Goal: Use online tool/utility: Use online tool/utility

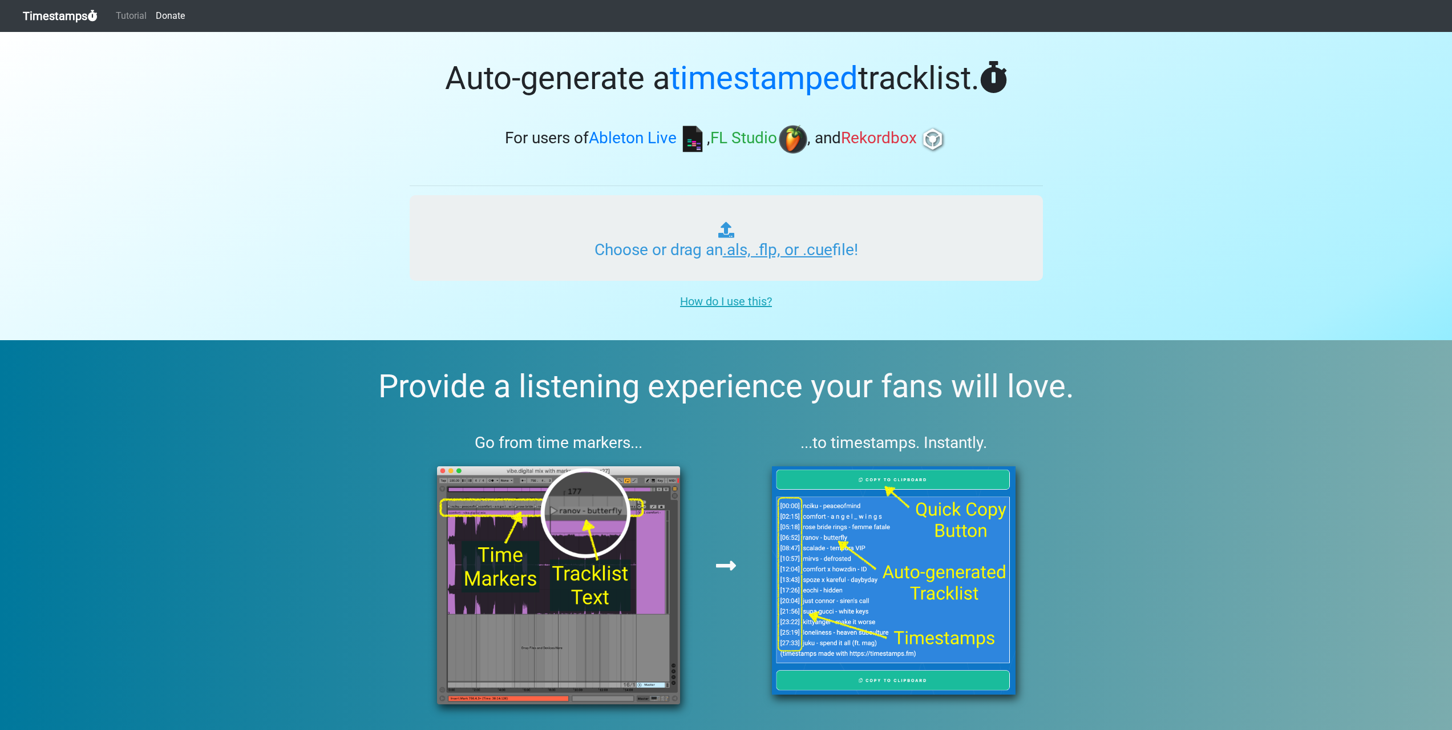
click at [747, 250] on input "Choose or drag an .als, .flp, or .cue file!" at bounding box center [726, 238] width 633 height 86
type input "C:\fakepath\Tu Mera Pyar.wav"
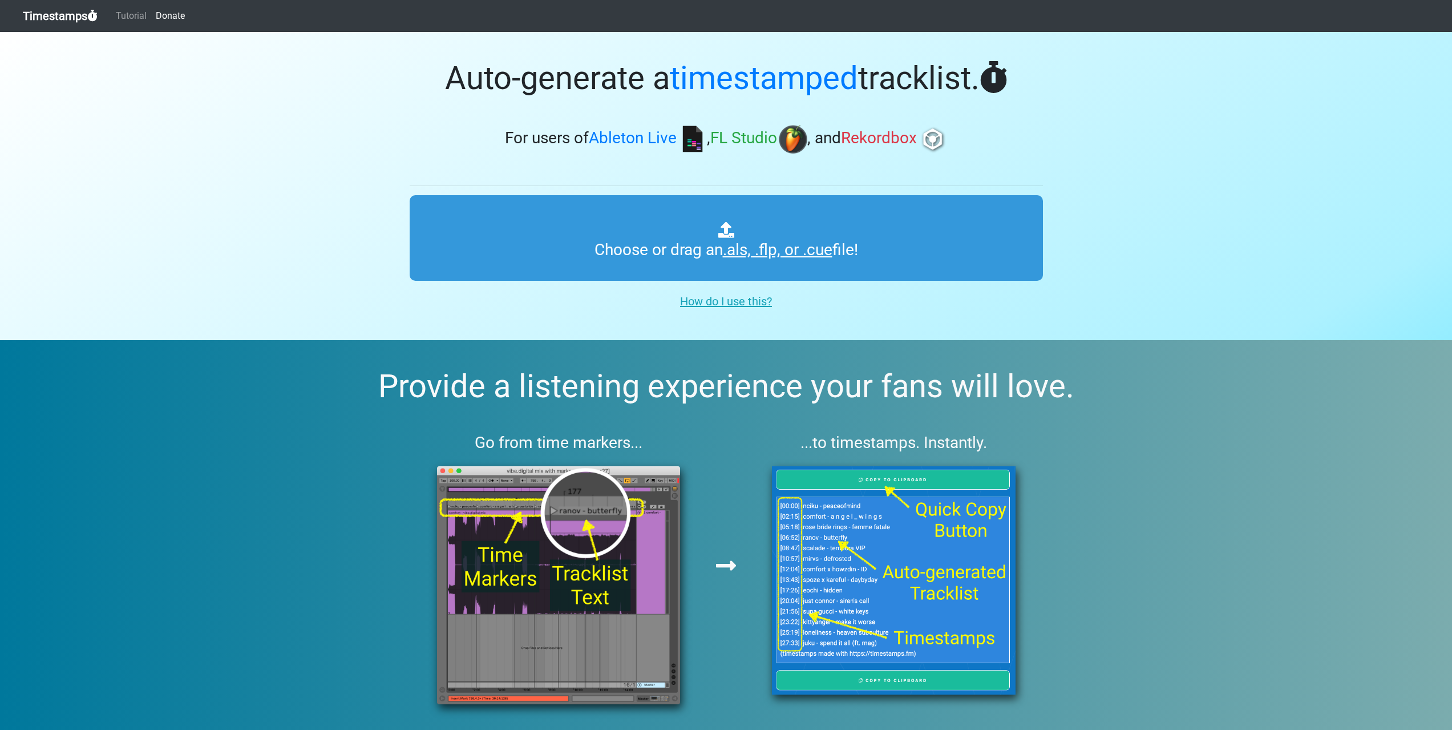
click at [604, 139] on span "Ableton Live" at bounding box center [633, 138] width 88 height 19
drag, startPoint x: 604, startPoint y: 139, endPoint x: 646, endPoint y: 139, distance: 42.8
click at [646, 139] on span "Ableton Live" at bounding box center [633, 138] width 88 height 19
click at [723, 136] on span "FL Studio" at bounding box center [743, 138] width 67 height 19
drag, startPoint x: 723, startPoint y: 136, endPoint x: 836, endPoint y: 136, distance: 113.0
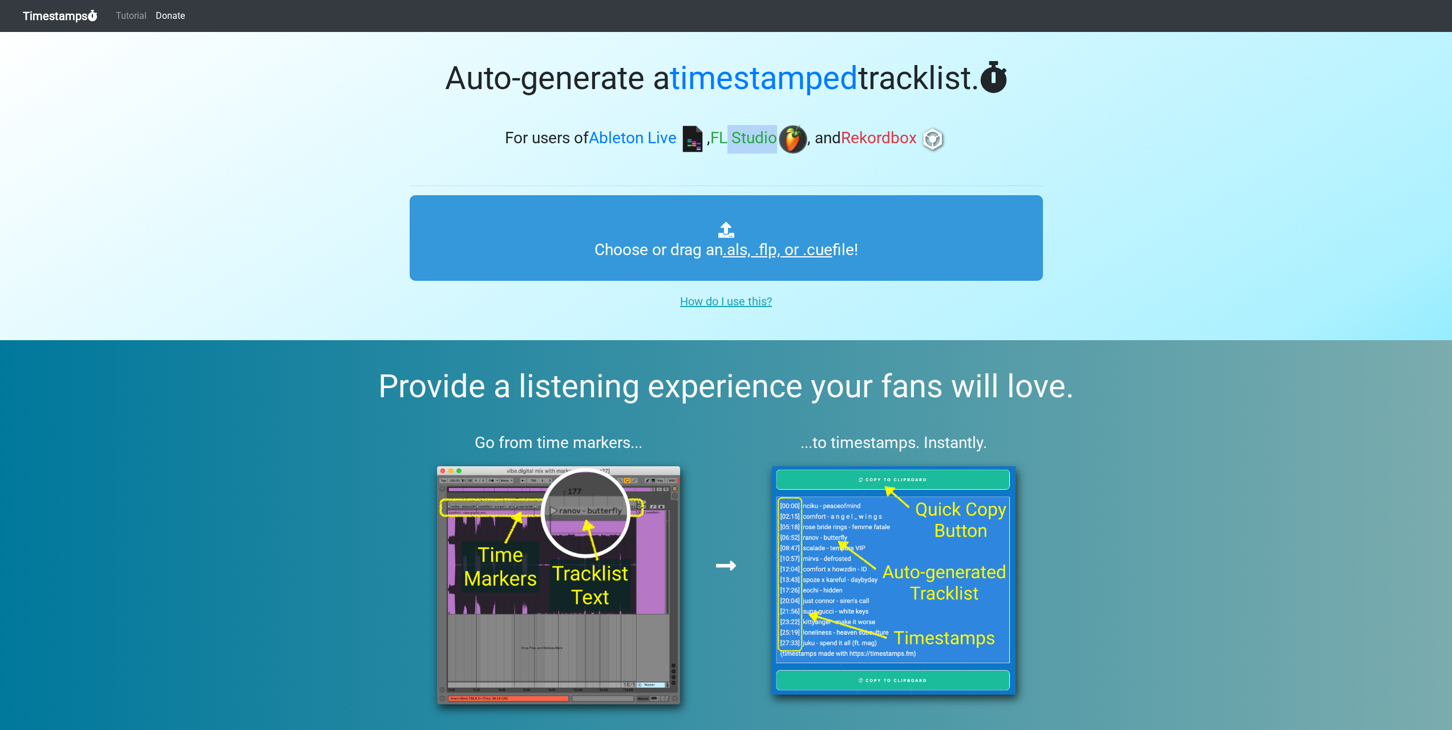
click at [768, 136] on span "FL Studio" at bounding box center [743, 138] width 67 height 19
click at [847, 136] on span "Rekordbox" at bounding box center [879, 138] width 76 height 19
click at [848, 136] on span "Rekordbox" at bounding box center [879, 138] width 76 height 19
drag, startPoint x: 848, startPoint y: 136, endPoint x: 896, endPoint y: 136, distance: 47.4
click at [896, 136] on span "Rekordbox" at bounding box center [879, 138] width 76 height 19
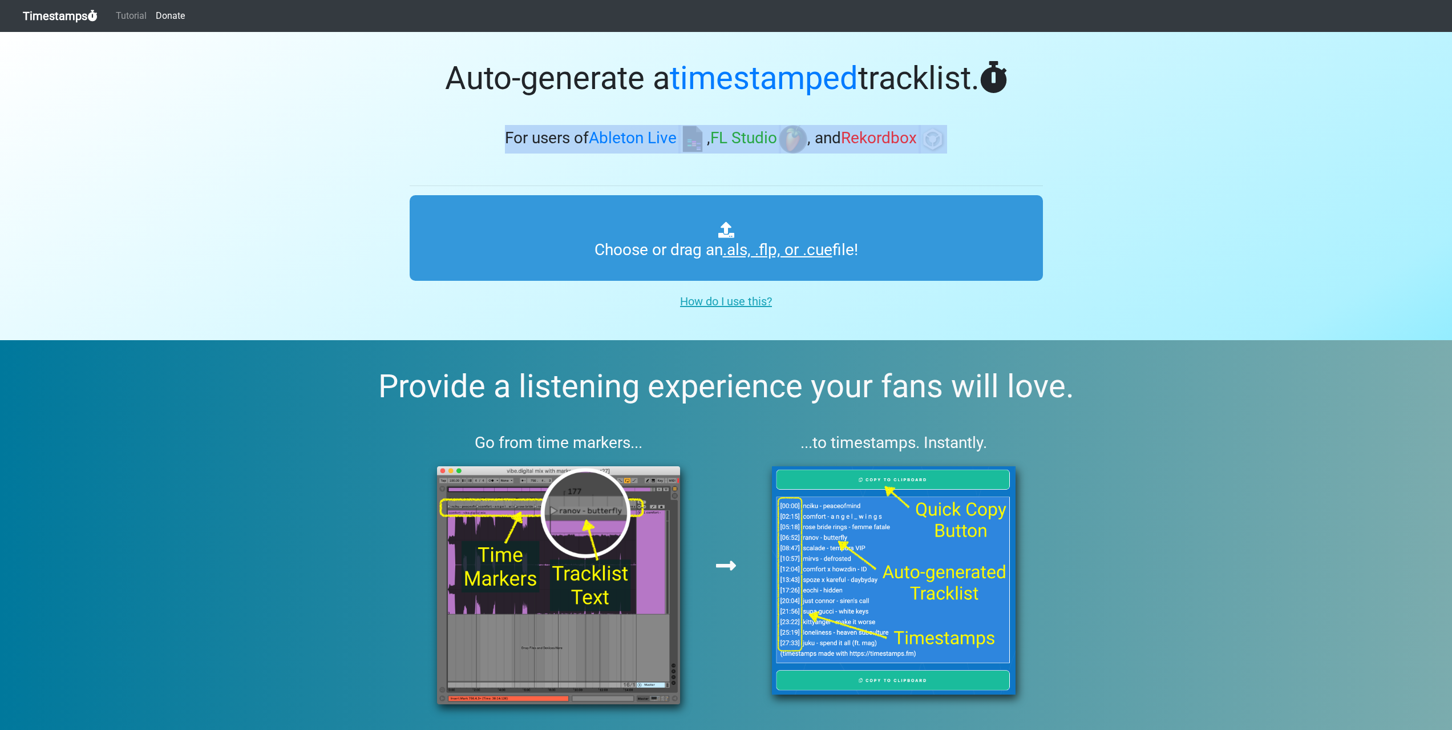
click at [945, 127] on img at bounding box center [933, 139] width 29 height 29
click at [1086, 191] on section "Auto-generate a timestamped tracklist. For users of Ableton Live , FL Studio , …" at bounding box center [726, 186] width 1452 height 308
click at [743, 301] on u "How do I use this?" at bounding box center [726, 301] width 92 height 14
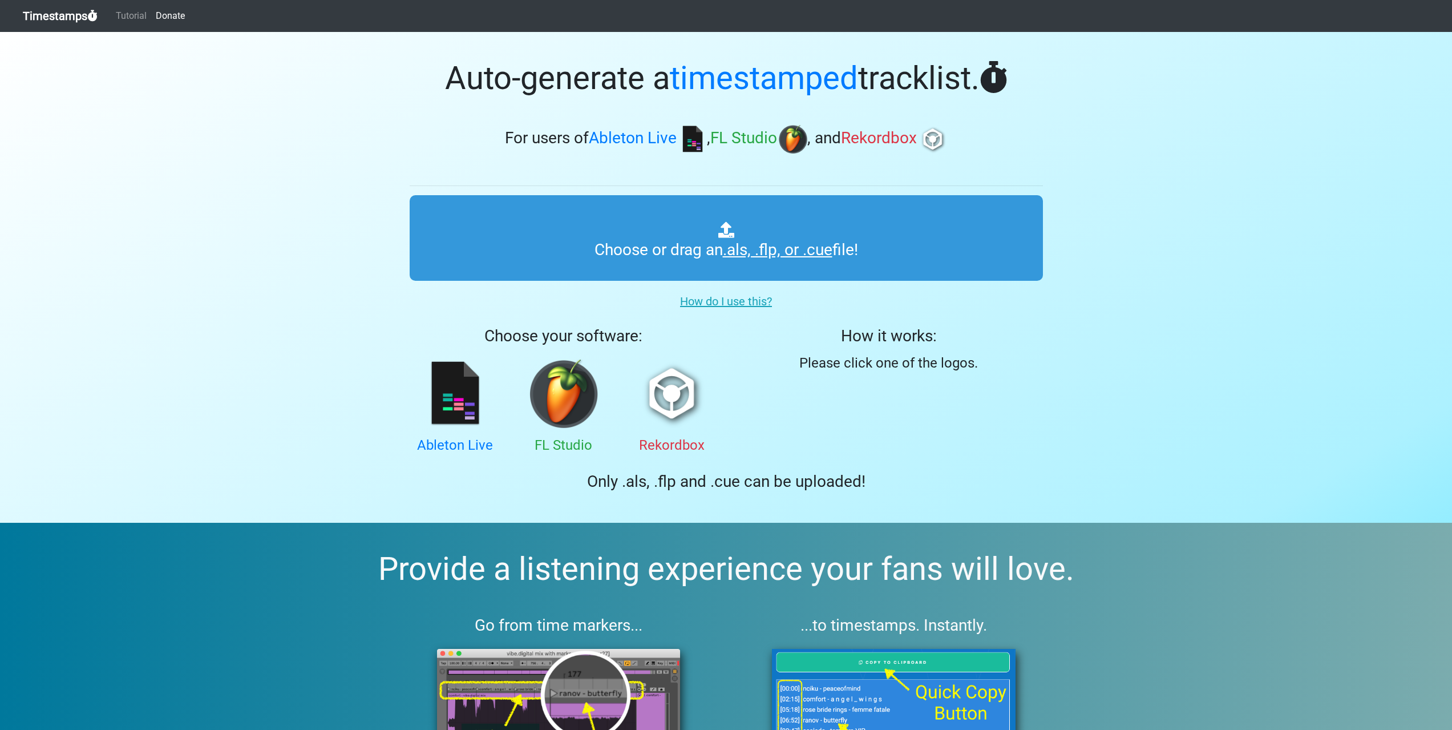
click at [1086, 302] on section "Auto-generate a timestamped tracklist. For users of Ableton Live , FL Studio , …" at bounding box center [726, 277] width 1452 height 491
drag, startPoint x: 1165, startPoint y: 398, endPoint x: 1162, endPoint y: 370, distance: 28.2
click at [1086, 397] on section "Auto-generate a timestamped tracklist. For users of Ableton Live , FL Studio , …" at bounding box center [726, 277] width 1452 height 491
click at [570, 385] on img at bounding box center [563, 393] width 68 height 68
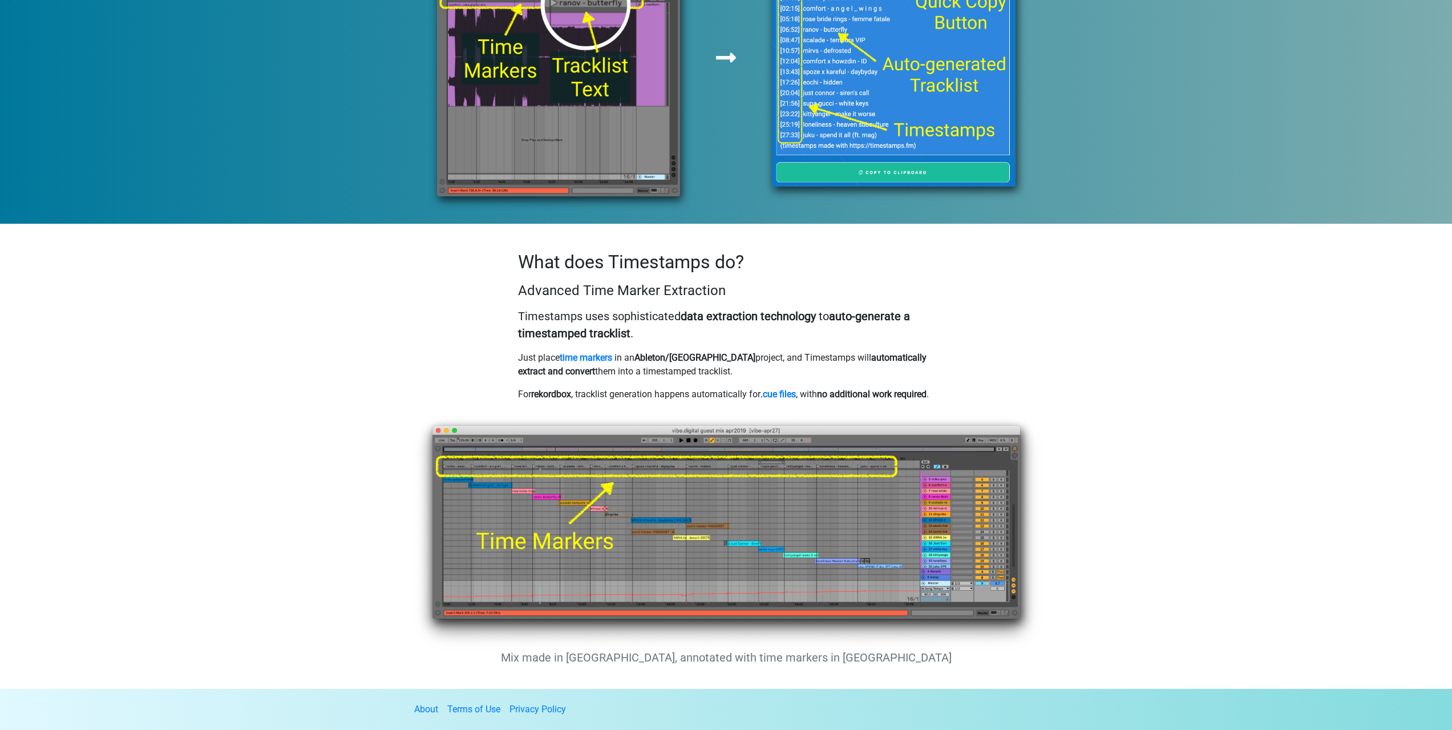
scroll to position [704, 0]
